Goal: Use online tool/utility: Use online tool/utility

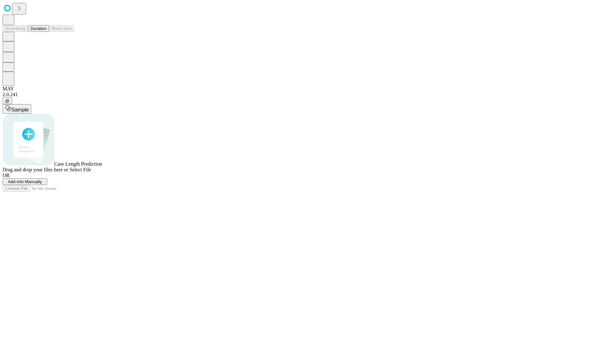
click at [47, 32] on button "Duration" at bounding box center [38, 28] width 21 height 7
click at [29, 107] on span "Sample" at bounding box center [19, 109] width 17 height 5
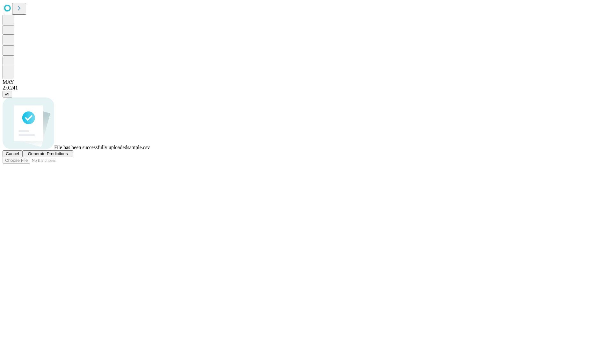
click at [68, 156] on span "Generate Predictions" at bounding box center [48, 154] width 40 height 5
